Goal: Task Accomplishment & Management: Manage account settings

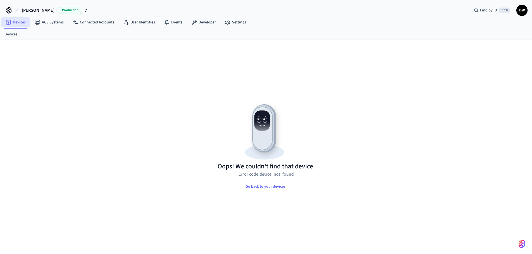
click at [20, 23] on link "Devices" at bounding box center [15, 22] width 29 height 10
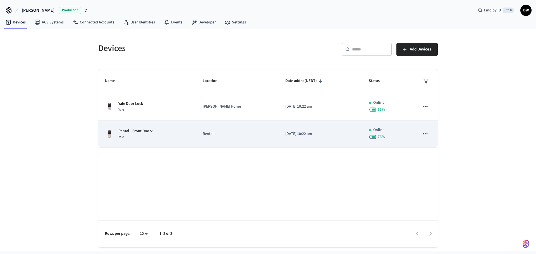
click at [215, 133] on p "Rental" at bounding box center [237, 134] width 69 height 6
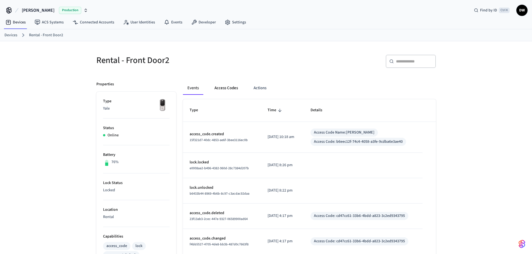
click at [233, 87] on button "Access Codes" at bounding box center [226, 88] width 32 height 13
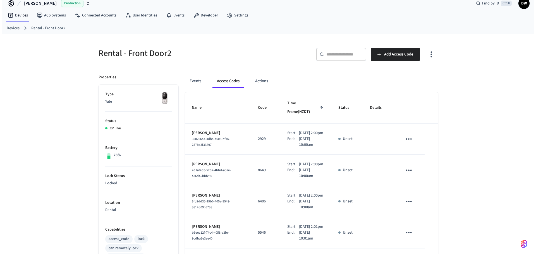
scroll to position [4, 0]
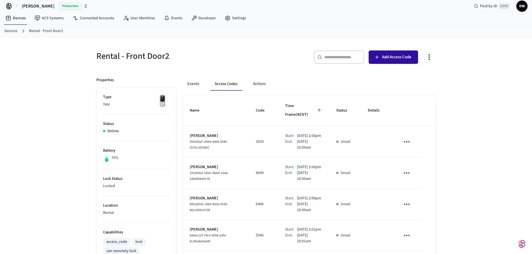
click at [401, 57] on span "Add Access Code" at bounding box center [396, 57] width 29 height 7
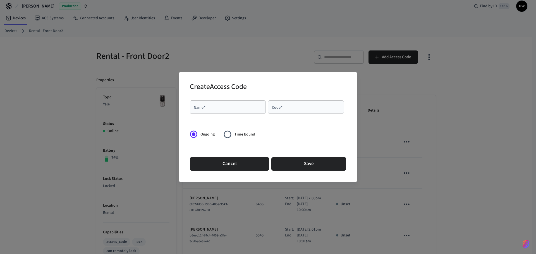
click at [212, 108] on input "Name   *" at bounding box center [227, 107] width 69 height 6
paste input "**********"
type input "**********"
click at [281, 105] on input "Code   *" at bounding box center [306, 107] width 69 height 6
type input "****"
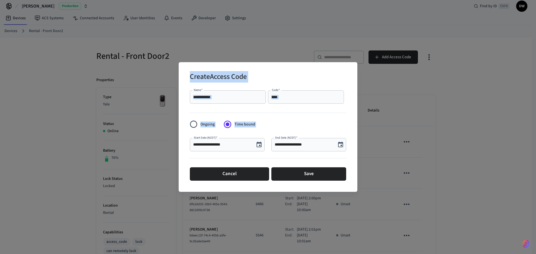
drag, startPoint x: 220, startPoint y: 133, endPoint x: 203, endPoint y: 64, distance: 71.1
click at [203, 64] on div "**********" at bounding box center [268, 127] width 179 height 130
click at [261, 147] on icon "Choose date, selected date is Aug 20, 2025" at bounding box center [259, 145] width 7 height 7
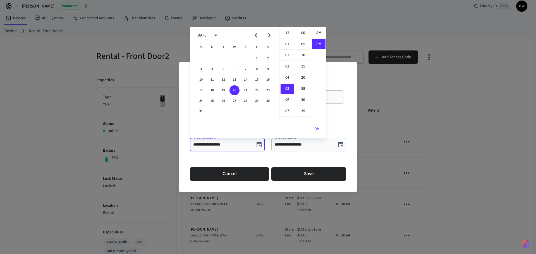
scroll to position [10, 0]
click at [246, 89] on button "21" at bounding box center [246, 90] width 10 height 10
click at [288, 47] on li "02" at bounding box center [287, 47] width 13 height 11
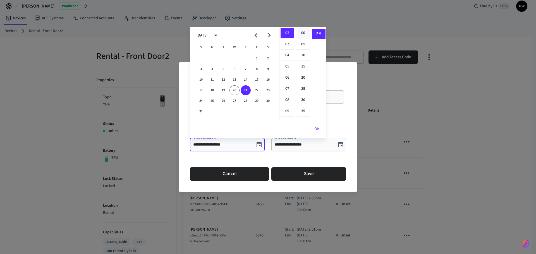
click at [300, 33] on li "00" at bounding box center [303, 33] width 13 height 11
type input "**********"
click at [318, 32] on li "PM" at bounding box center [318, 34] width 13 height 10
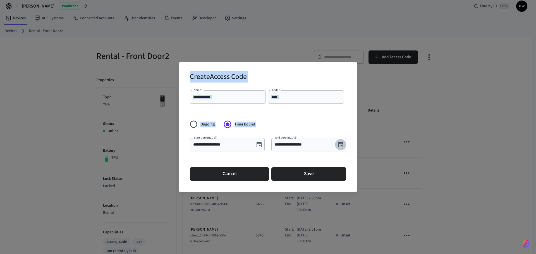
click at [342, 145] on icon "Choose date, selected date is Aug 20, 2025" at bounding box center [340, 145] width 7 height 7
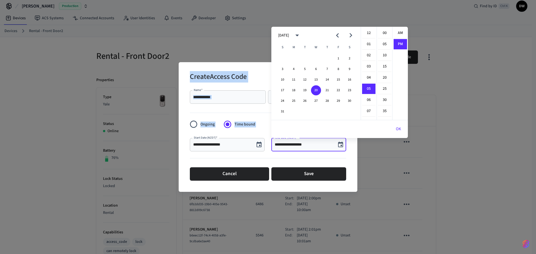
scroll to position [10, 0]
click at [296, 101] on button "25" at bounding box center [294, 101] width 10 height 10
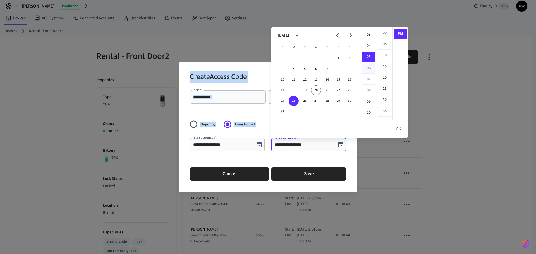
scroll to position [32, 0]
click at [370, 109] on li "10" at bounding box center [368, 112] width 13 height 11
click at [386, 34] on li "00" at bounding box center [384, 33] width 13 height 11
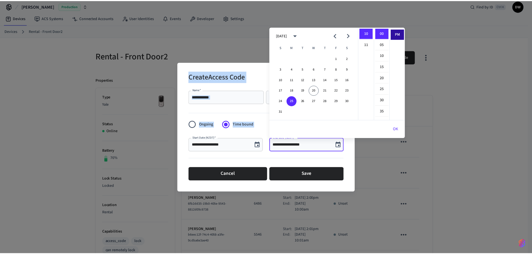
scroll to position [0, 0]
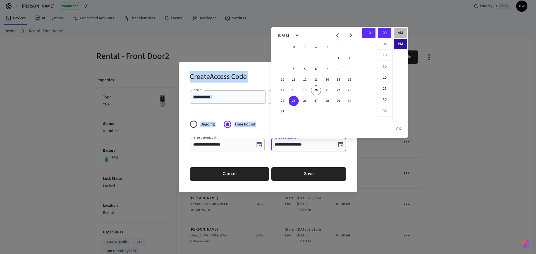
click at [402, 31] on li "AM" at bounding box center [400, 33] width 13 height 11
type input "**********"
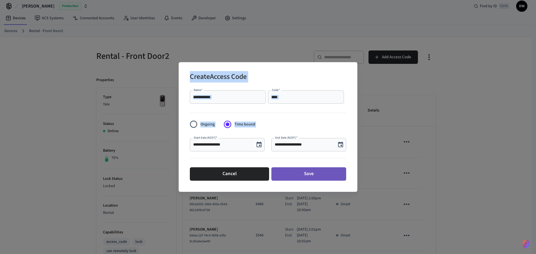
click at [306, 175] on button "Save" at bounding box center [309, 174] width 75 height 13
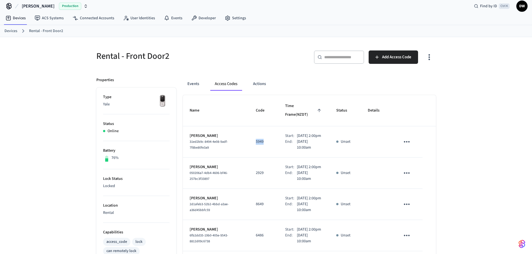
drag, startPoint x: 259, startPoint y: 135, endPoint x: 251, endPoint y: 135, distance: 8.1
click at [256, 139] on p "5949" at bounding box center [264, 142] width 16 height 6
copy p "5949"
